Goal: Information Seeking & Learning: Check status

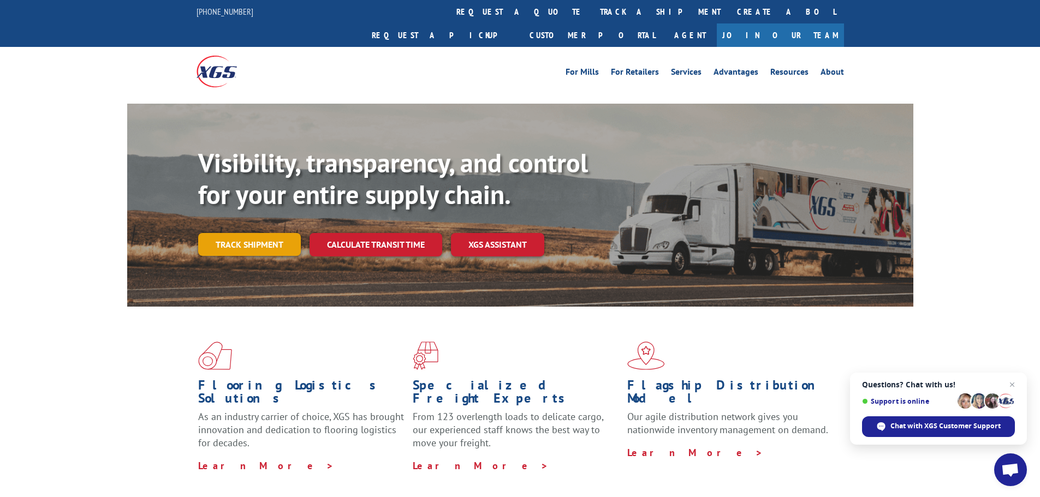
click at [278, 233] on link "Track shipment" at bounding box center [249, 244] width 103 height 23
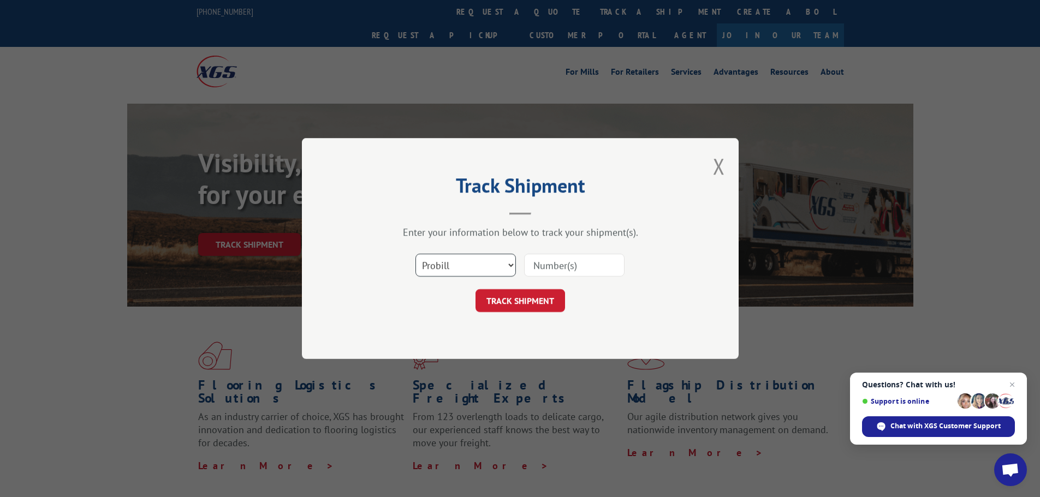
click at [478, 269] on select "Select category... Probill BOL PO" at bounding box center [466, 265] width 100 height 23
select select "bol"
click at [416, 254] on select "Select category... Probill BOL PO" at bounding box center [466, 265] width 100 height 23
click at [570, 263] on input at bounding box center [574, 265] width 100 height 23
paste input "7032378"
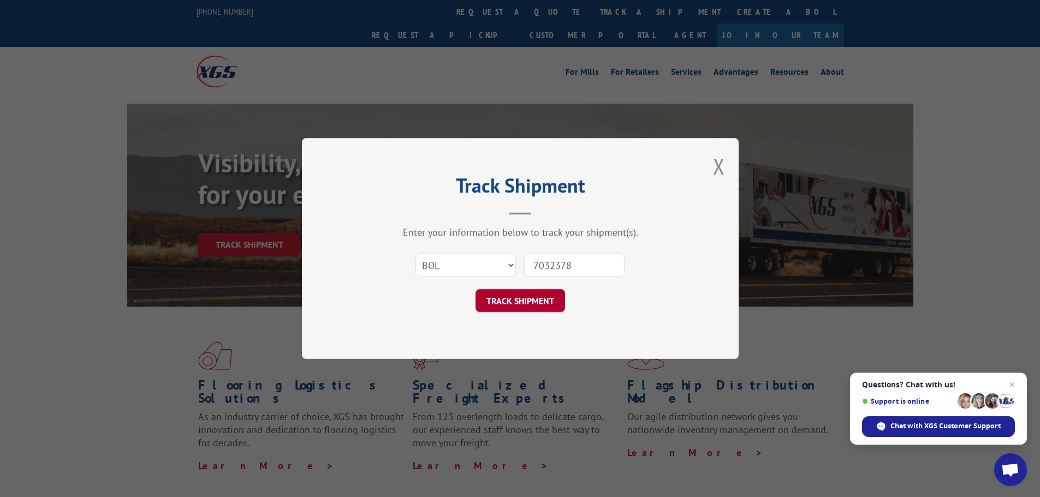
type input "7032378"
click at [523, 306] on button "TRACK SHIPMENT" at bounding box center [521, 300] width 90 height 23
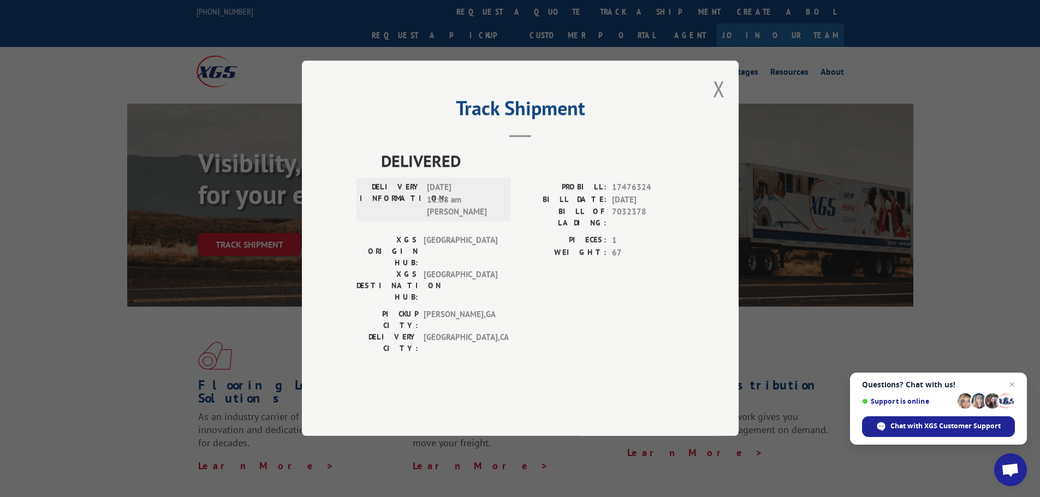
click at [725, 120] on div "Track Shipment DELIVERED DELIVERY INFORMATION: [DATE] 11:08 am [PERSON_NAME] PR…" at bounding box center [520, 249] width 437 height 376
click at [724, 103] on button "Close modal" at bounding box center [719, 88] width 12 height 29
